Goal: Find specific page/section: Find specific page/section

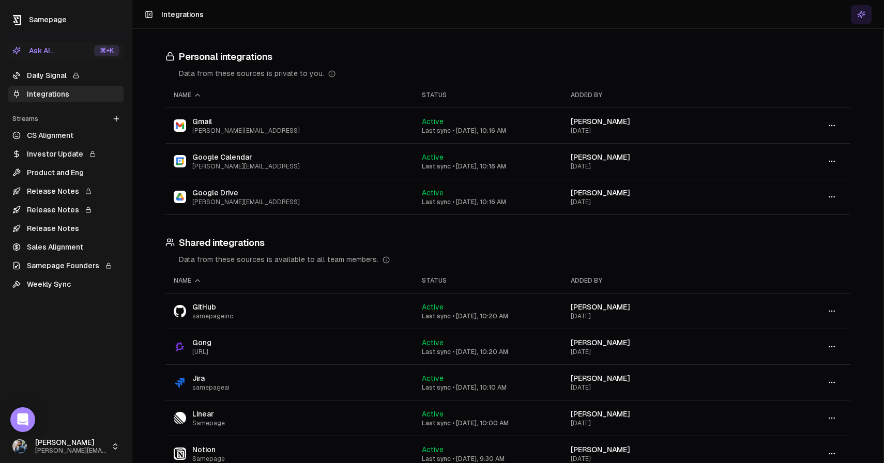
click at [41, 75] on link "Daily Signal" at bounding box center [65, 75] width 115 height 17
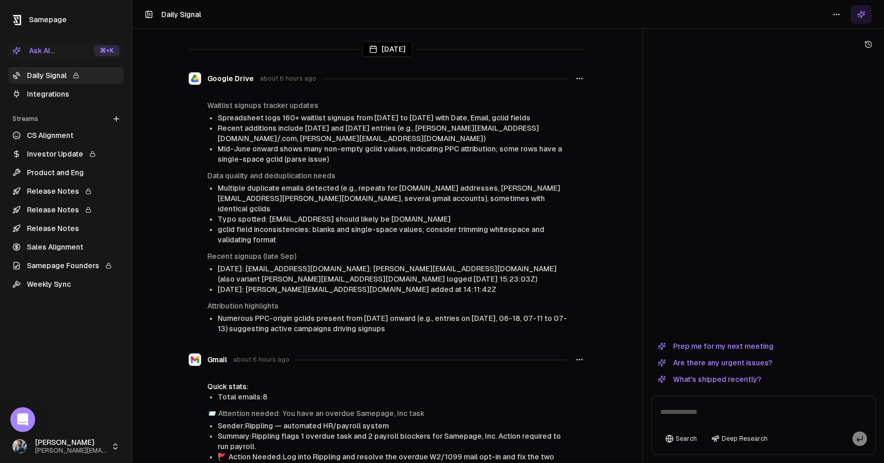
click at [61, 93] on link "Integrations" at bounding box center [65, 94] width 115 height 17
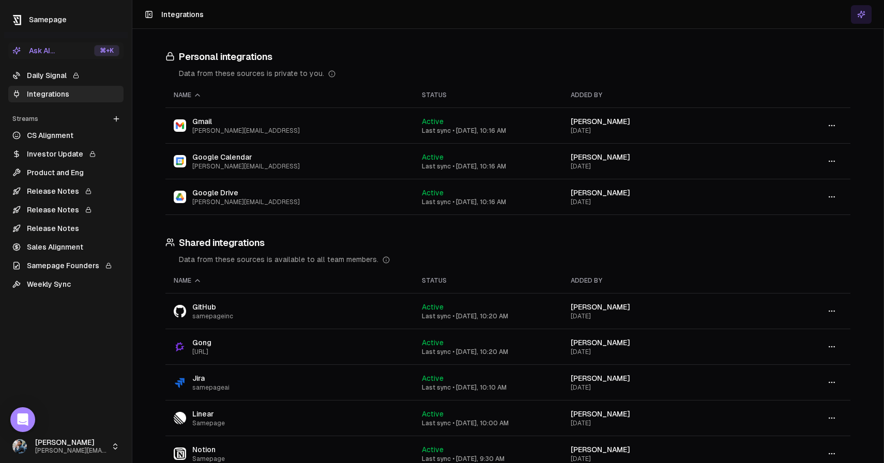
click at [70, 75] on link "Daily Signal" at bounding box center [65, 75] width 115 height 17
